Goal: Transaction & Acquisition: Download file/media

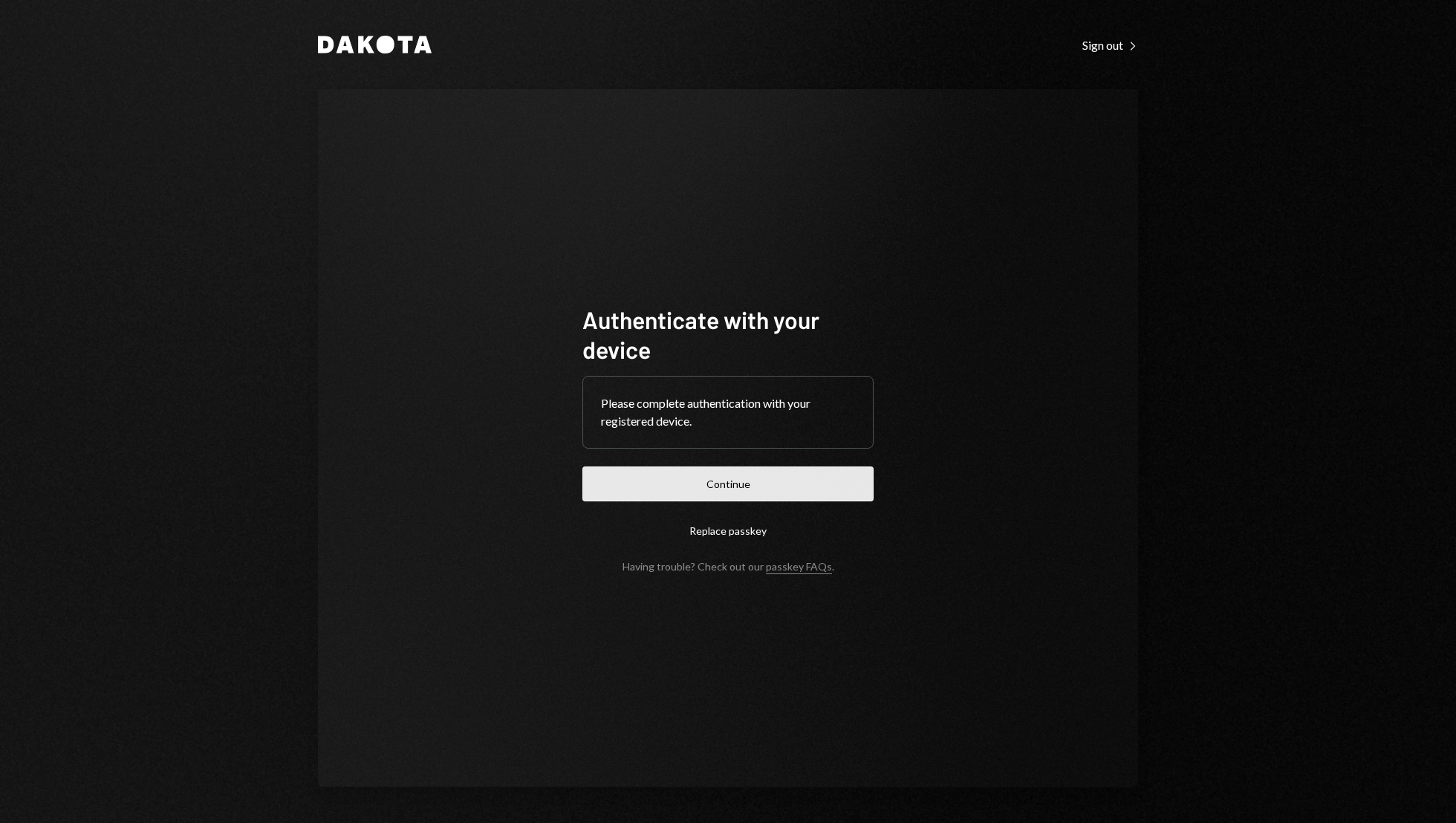
click at [753, 488] on button "Continue" at bounding box center [727, 484] width 291 height 35
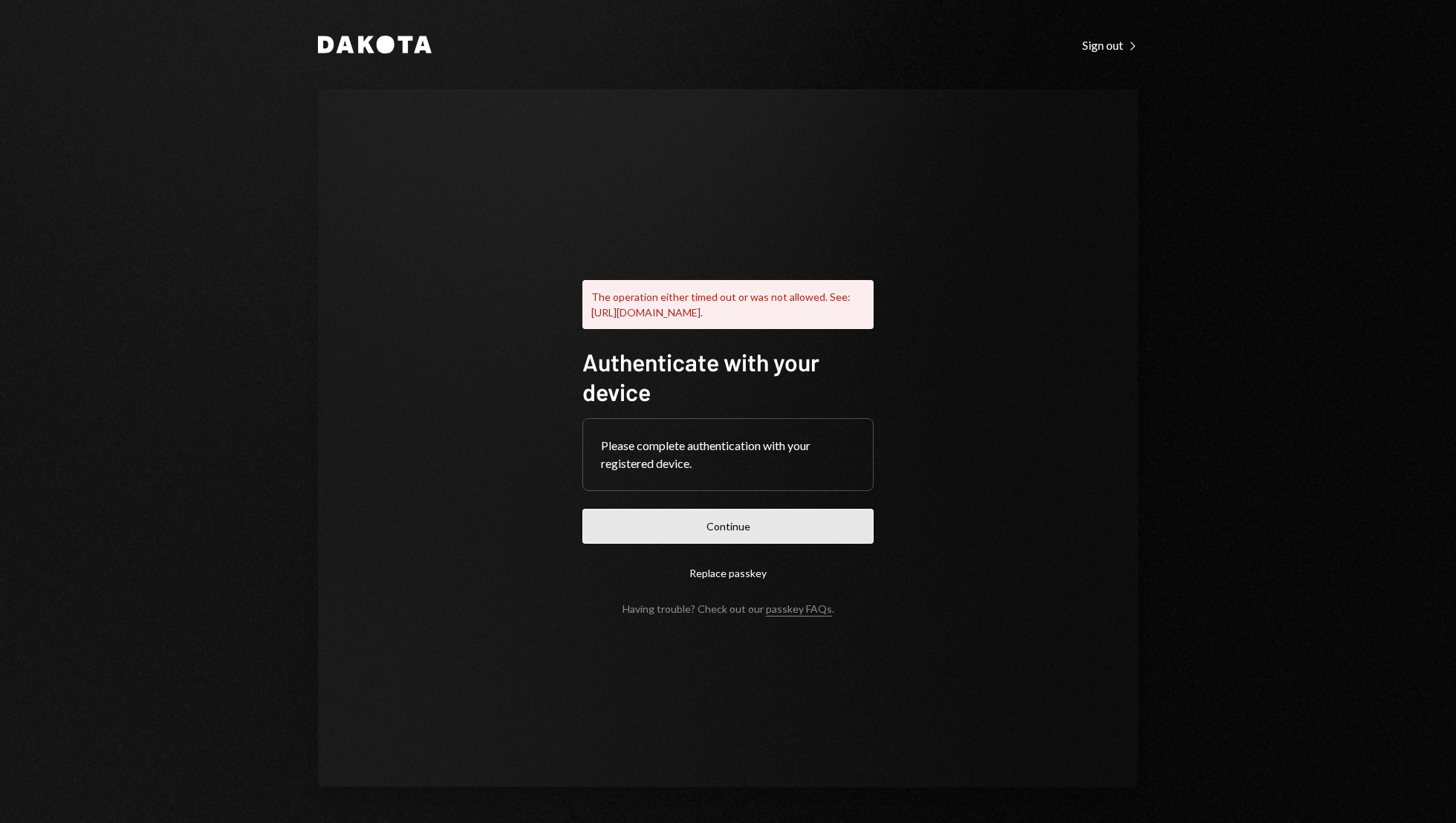
click at [790, 540] on button "Continue" at bounding box center [727, 526] width 291 height 35
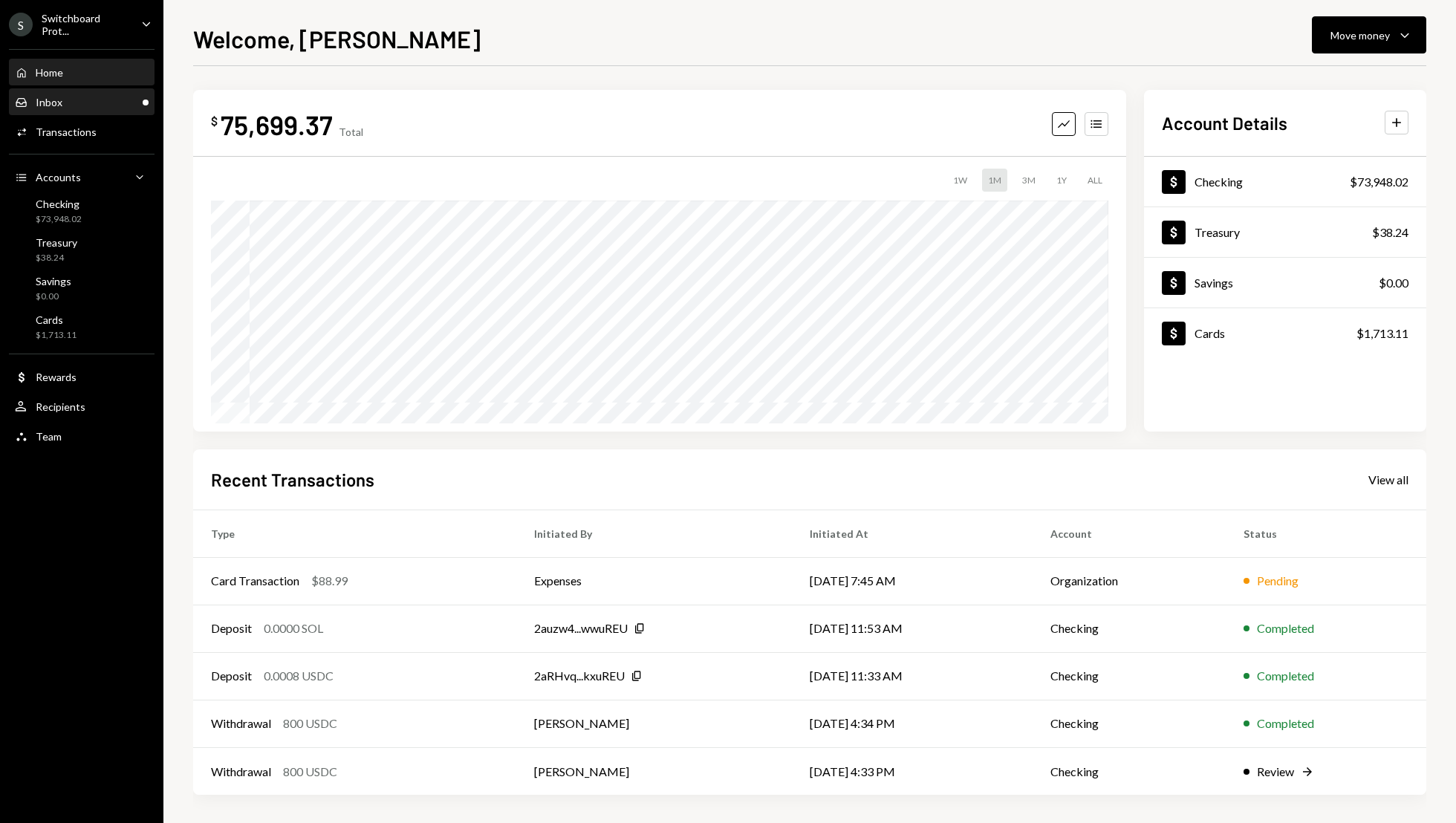
click at [72, 102] on div "Inbox Inbox" at bounding box center [81, 102] width 133 height 14
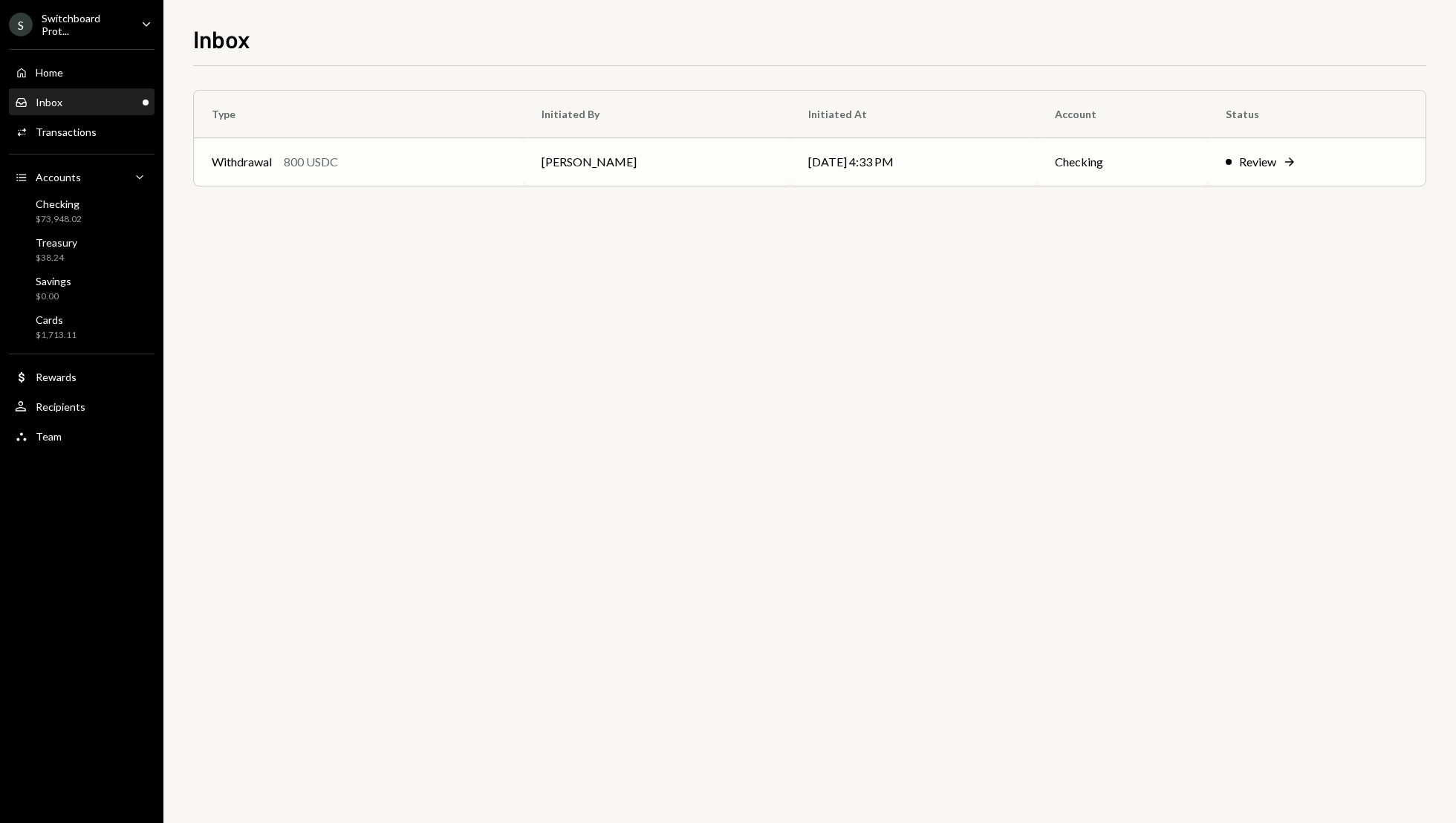
click at [1271, 167] on div "Review" at bounding box center [1257, 162] width 38 height 18
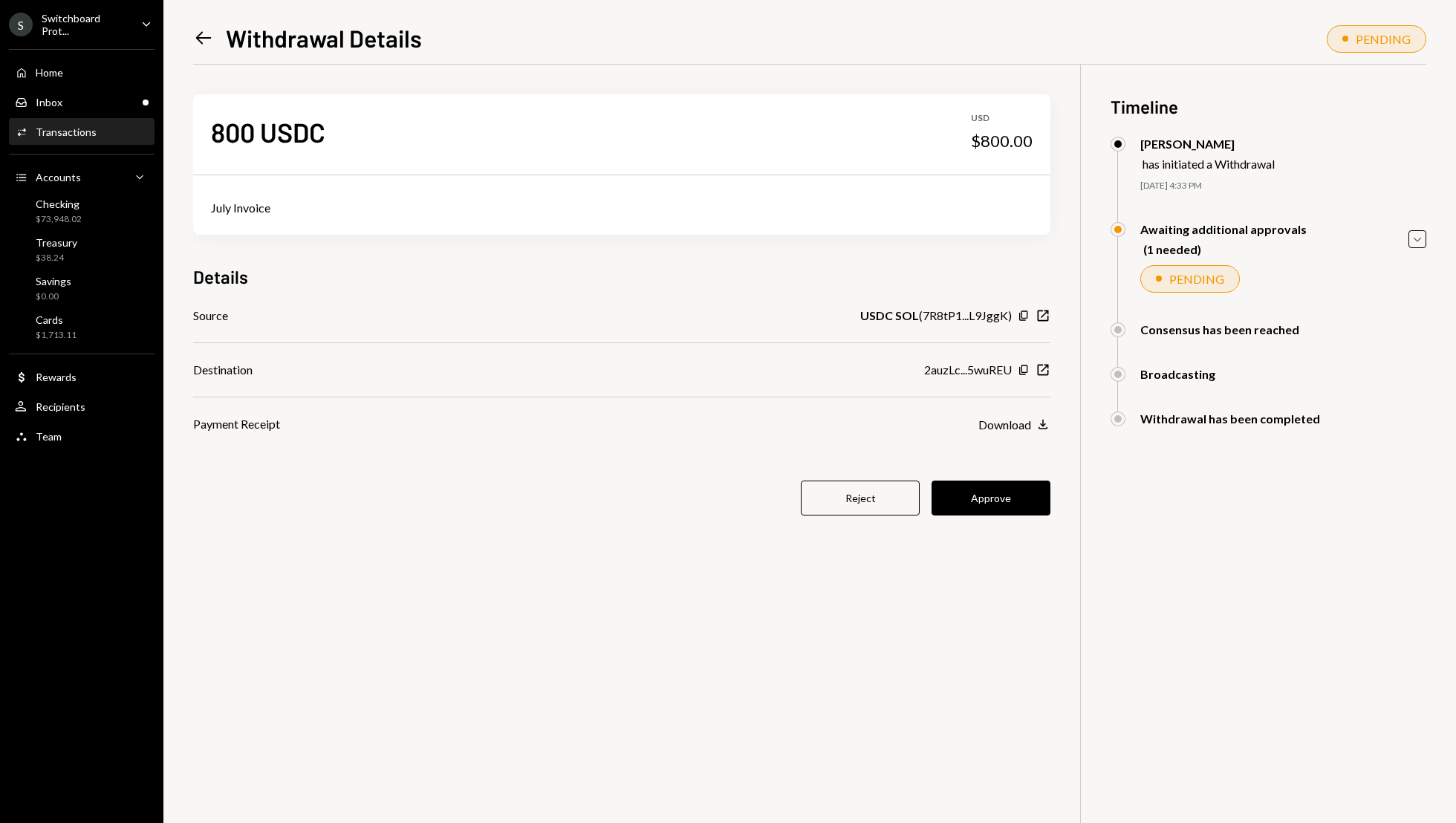
click at [101, 120] on div "Activities Transactions" at bounding box center [81, 133] width 133 height 26
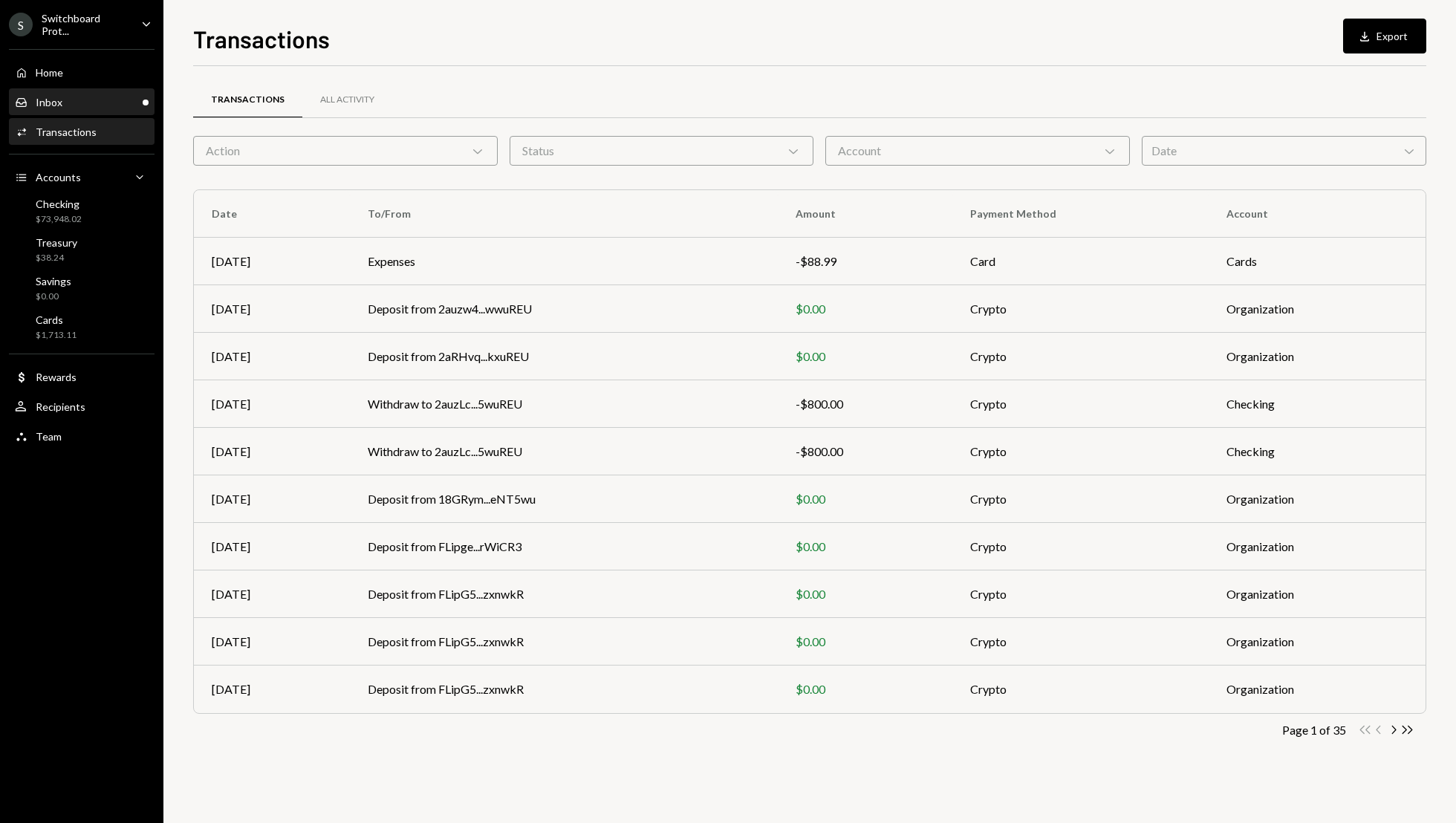
click at [58, 101] on div "Inbox" at bounding box center [49, 102] width 26 height 13
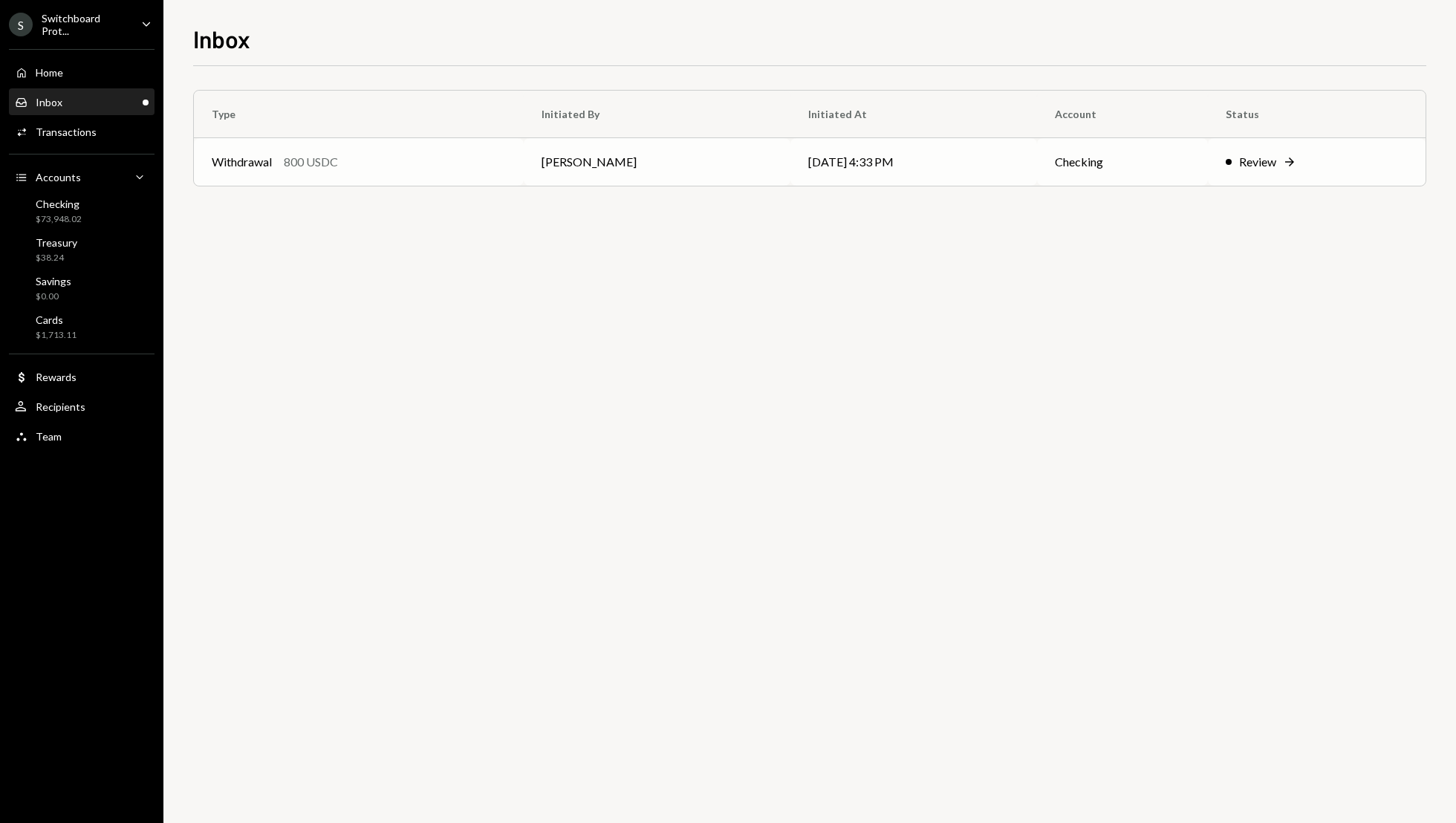
click at [1298, 155] on div "Review Right Arrow" at bounding box center [1316, 162] width 182 height 18
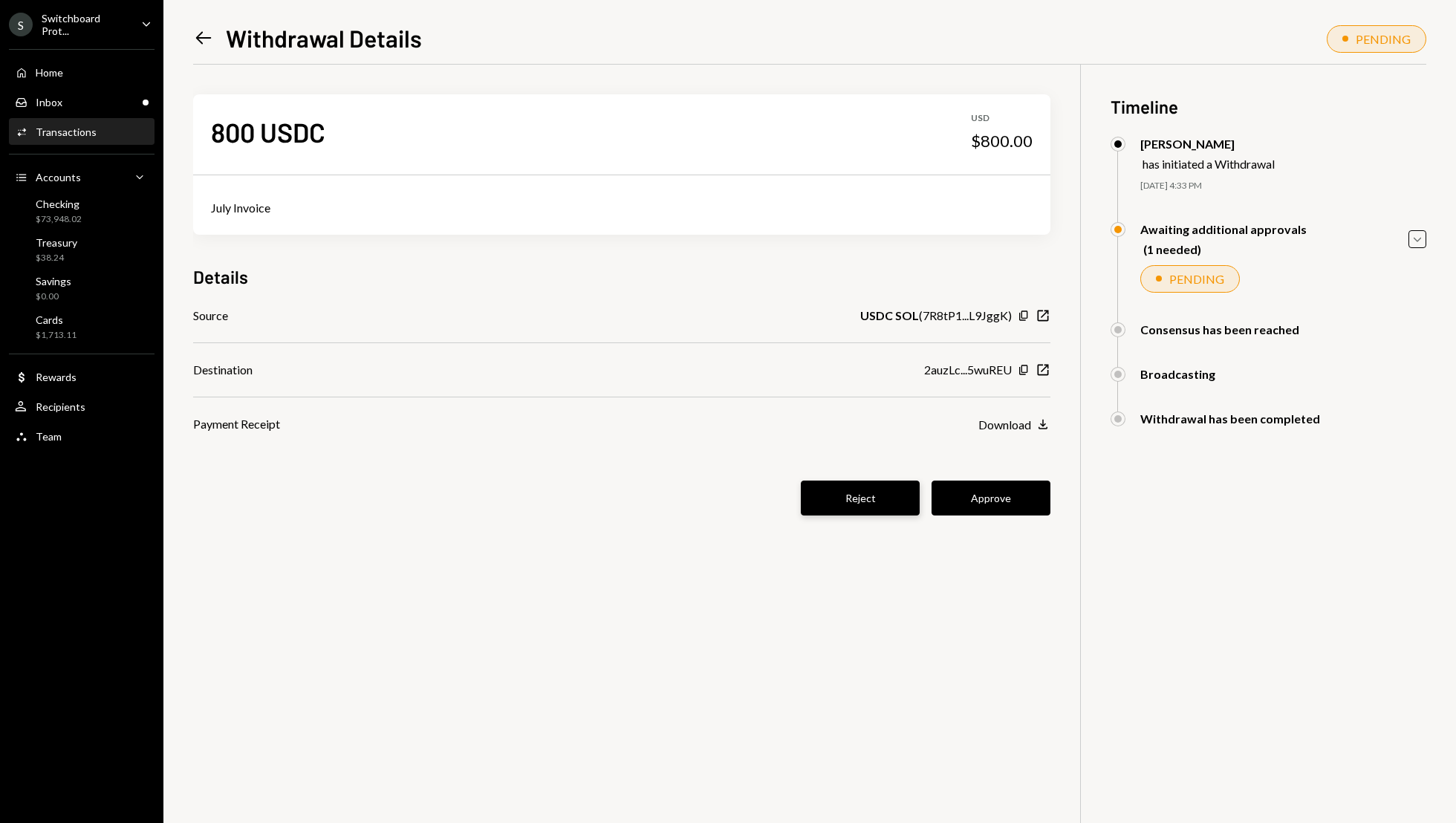
click at [864, 491] on button "Reject" at bounding box center [860, 498] width 119 height 35
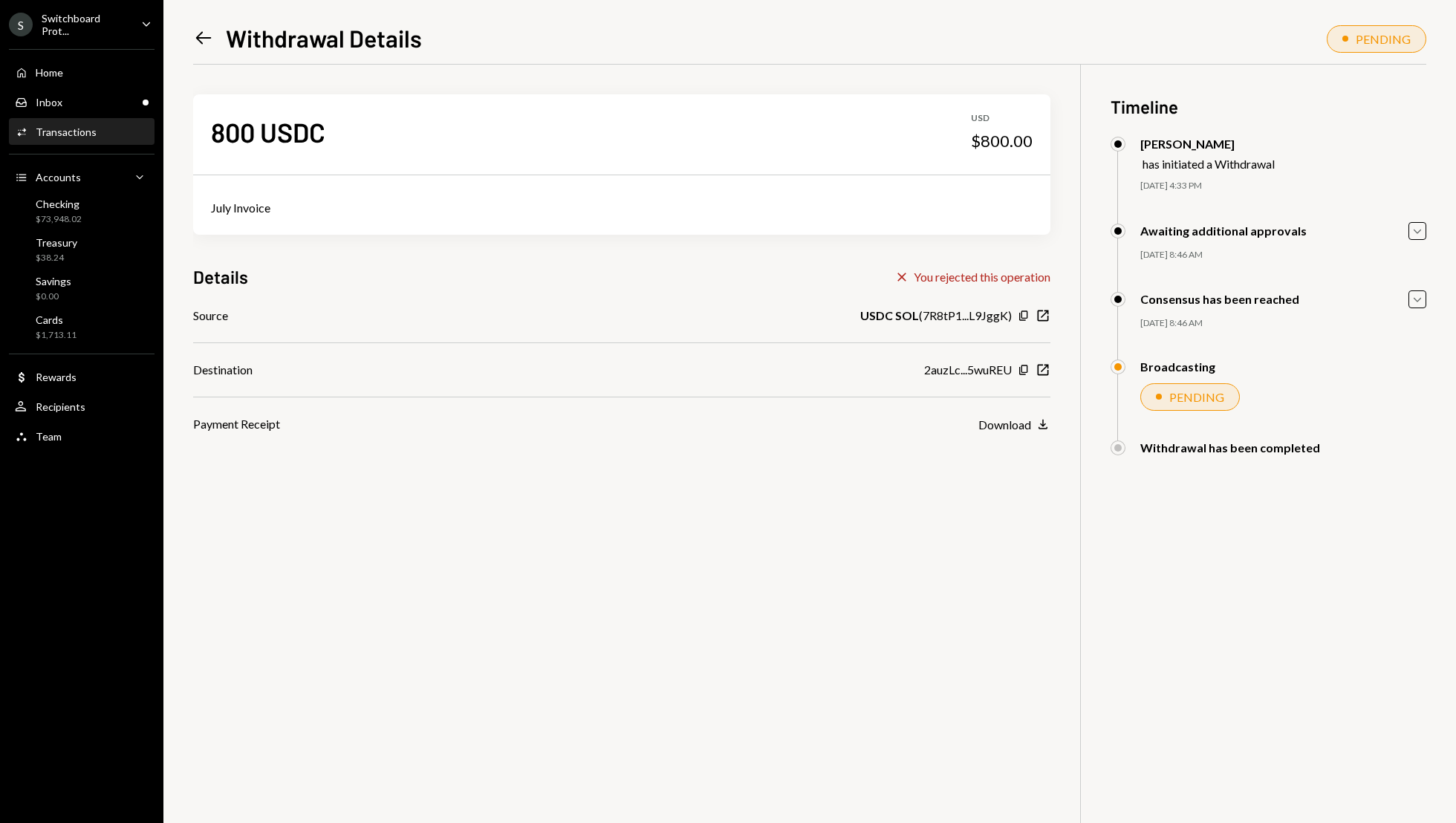
click at [144, 21] on icon "Caret Down" at bounding box center [146, 24] width 16 height 16
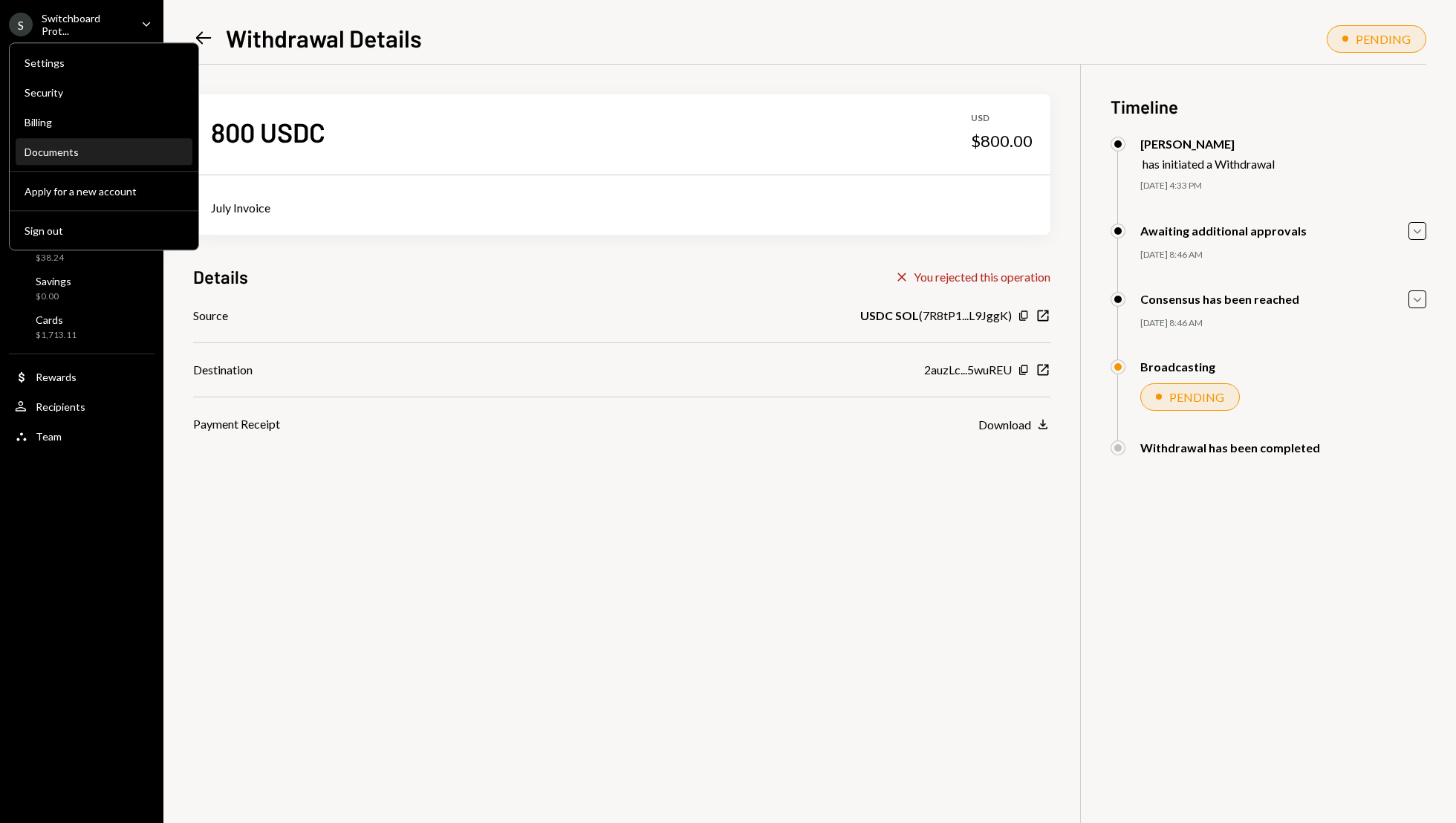
click at [115, 157] on div "Documents" at bounding box center [104, 152] width 159 height 13
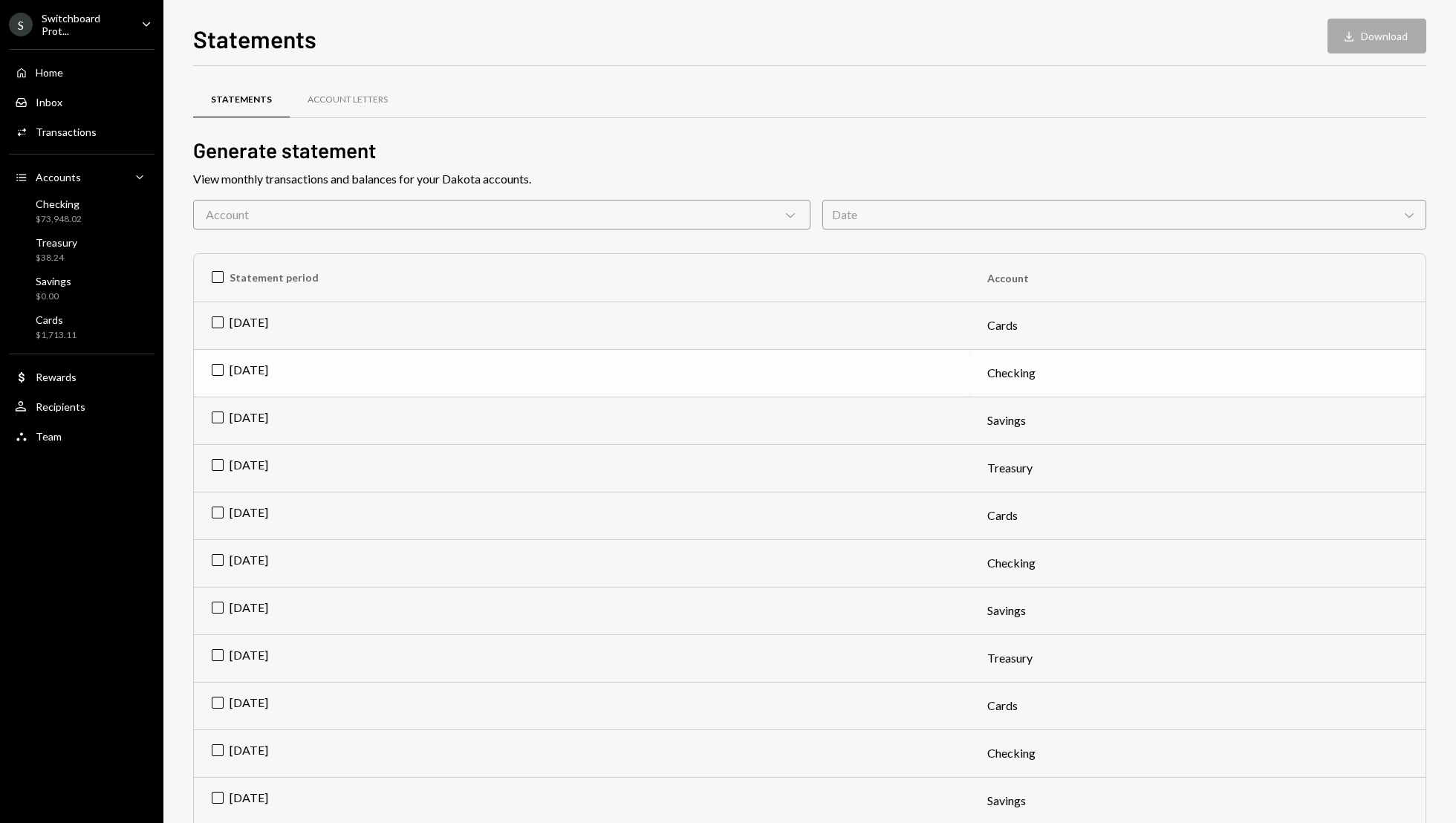
click at [225, 368] on td "Jul 2025" at bounding box center [581, 373] width 775 height 48
click at [1036, 377] on td "Checking" at bounding box center [1197, 373] width 456 height 48
click at [216, 370] on td "Jul 2025" at bounding box center [581, 373] width 775 height 48
click at [1371, 43] on button "Download Download" at bounding box center [1377, 36] width 99 height 35
click at [537, 17] on div "Statements Download Download Statements Account Letters Generate statement View…" at bounding box center [809, 411] width 1292 height 823
